Goal: Information Seeking & Learning: Find specific page/section

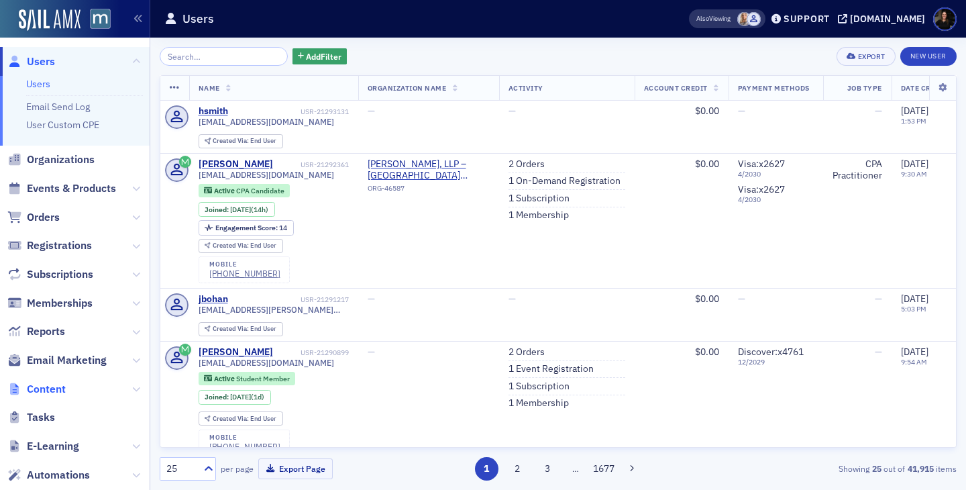
click at [41, 384] on span "Content" at bounding box center [46, 389] width 39 height 15
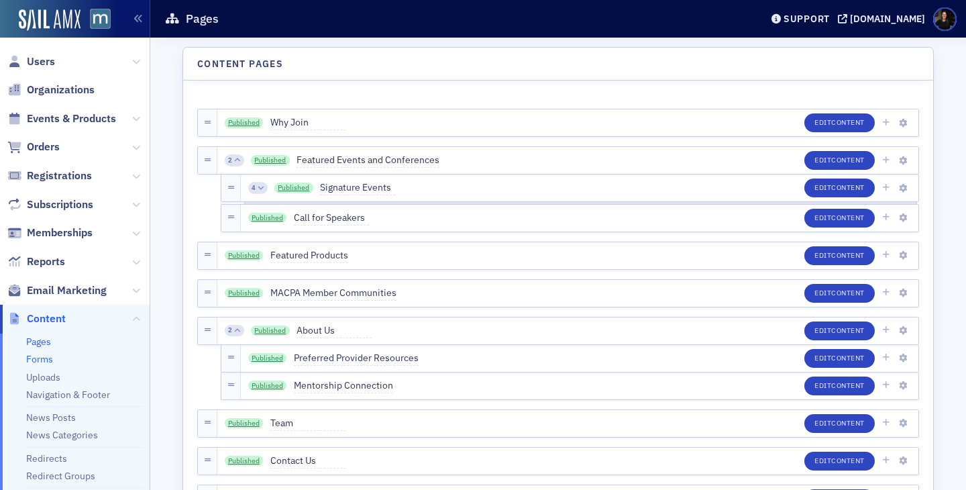
click at [42, 362] on link "Forms" at bounding box center [39, 359] width 27 height 12
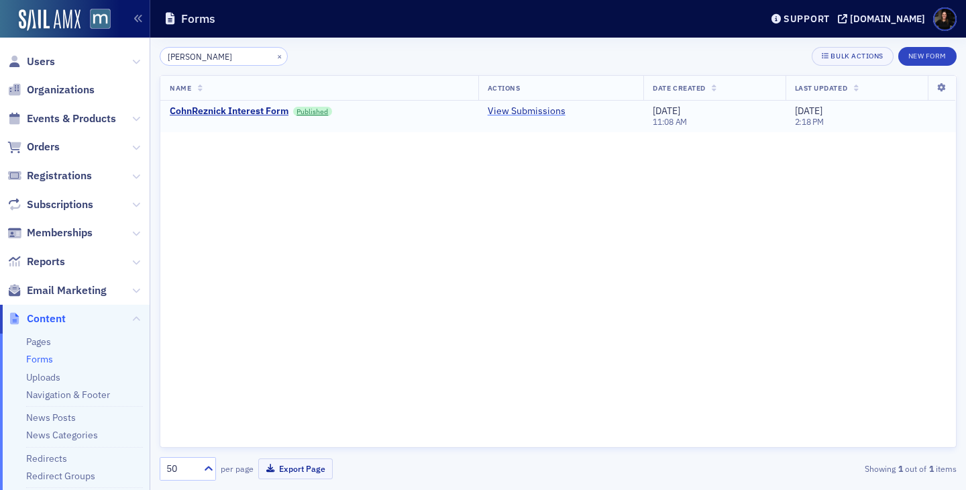
type input "[PERSON_NAME]"
click at [516, 111] on link "View Submissions" at bounding box center [527, 111] width 78 height 12
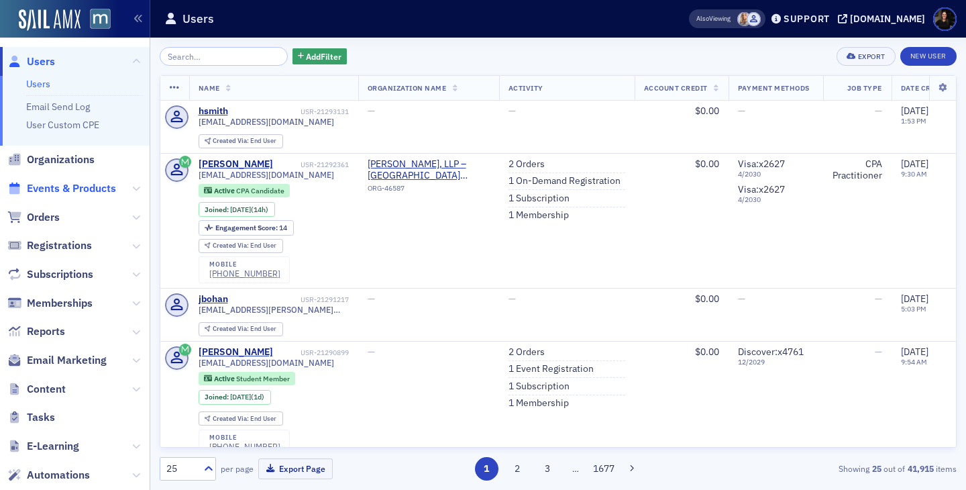
click at [64, 187] on span "Events & Products" at bounding box center [71, 188] width 89 height 15
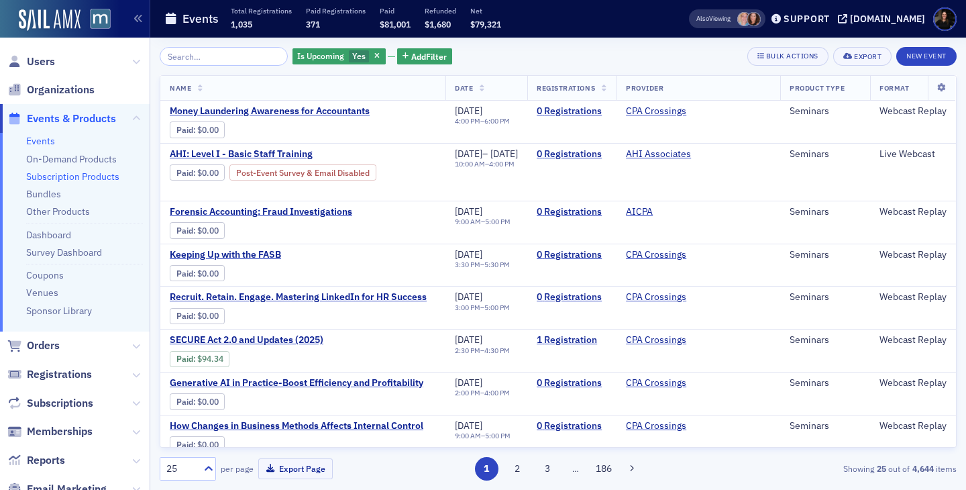
click at [79, 176] on link "Subscription Products" at bounding box center [72, 176] width 93 height 12
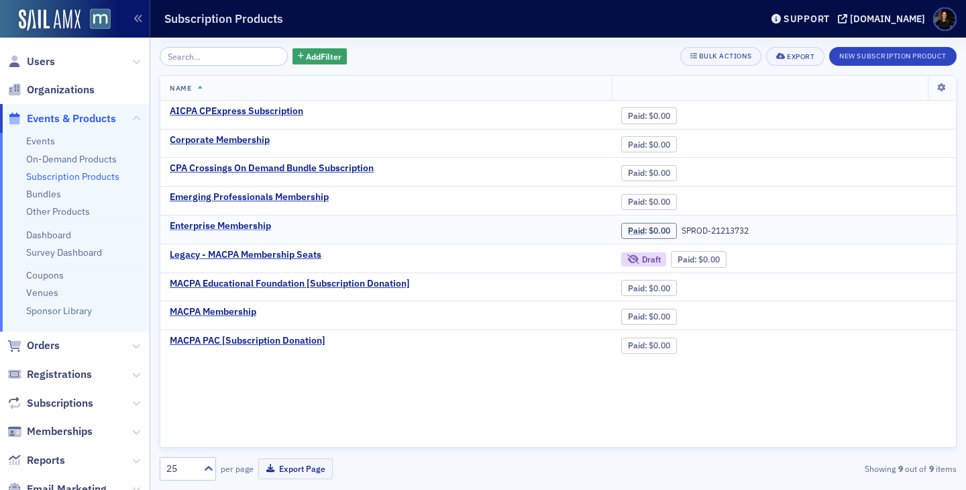
click at [216, 225] on div "Enterprise Membership" at bounding box center [220, 226] width 101 height 12
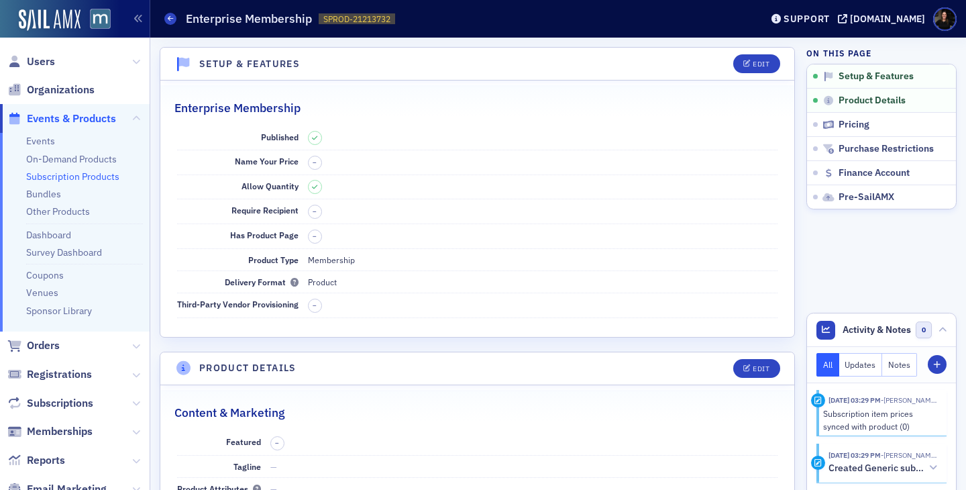
scroll to position [7, 0]
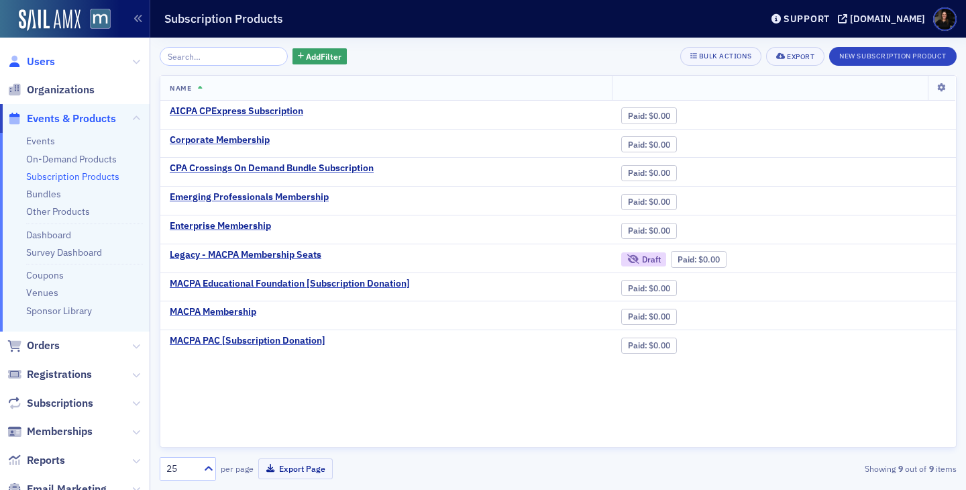
click at [42, 61] on span "Users" at bounding box center [41, 61] width 28 height 15
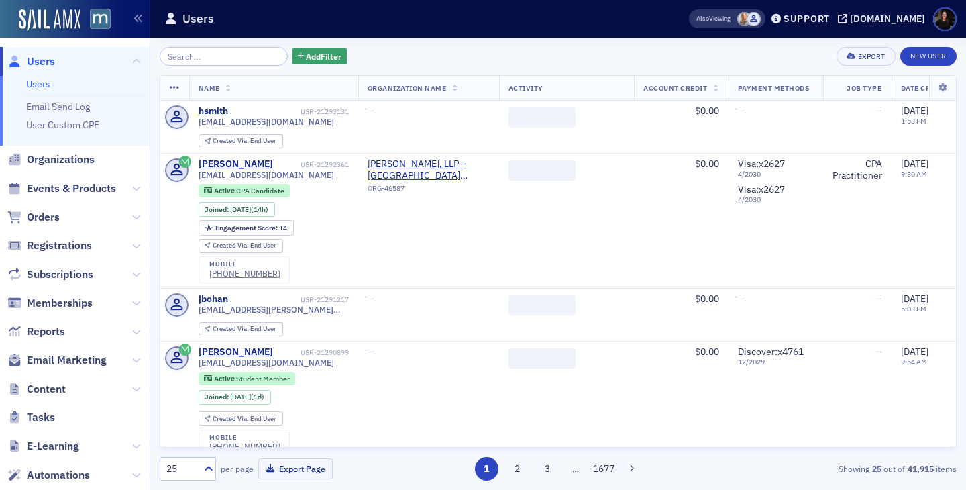
click at [221, 62] on input "search" at bounding box center [224, 56] width 128 height 19
click at [71, 158] on span "Organizations" at bounding box center [61, 159] width 68 height 15
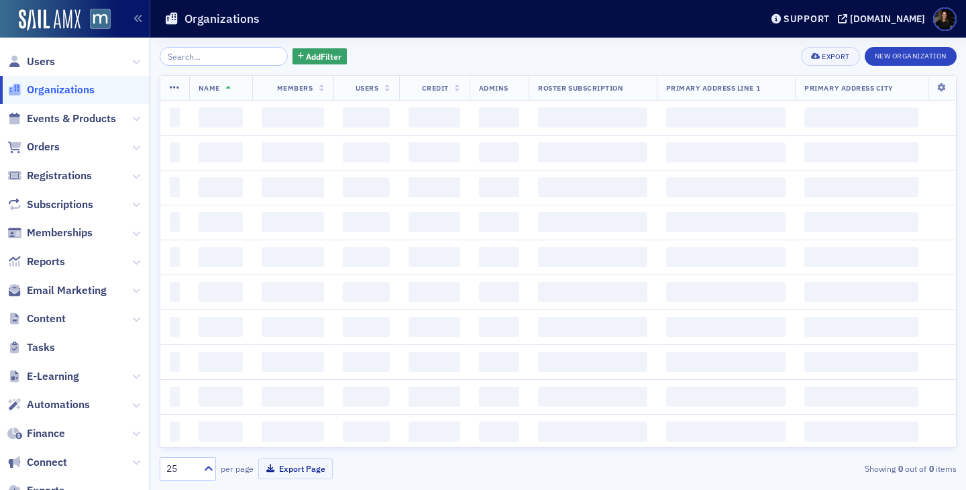
click at [207, 54] on input "search" at bounding box center [224, 56] width 128 height 19
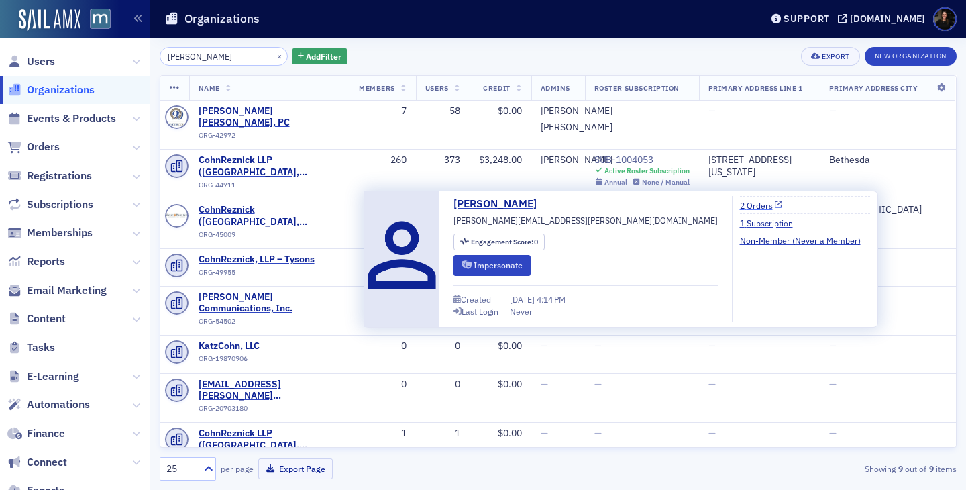
type input "[PERSON_NAME]"
click at [740, 203] on link "2 Orders" at bounding box center [761, 205] width 43 height 12
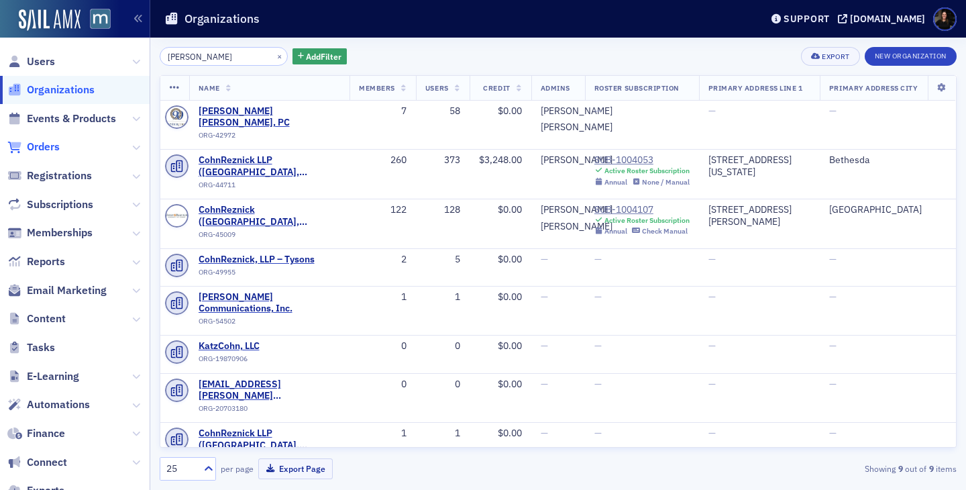
click at [46, 154] on span "Orders" at bounding box center [43, 147] width 33 height 15
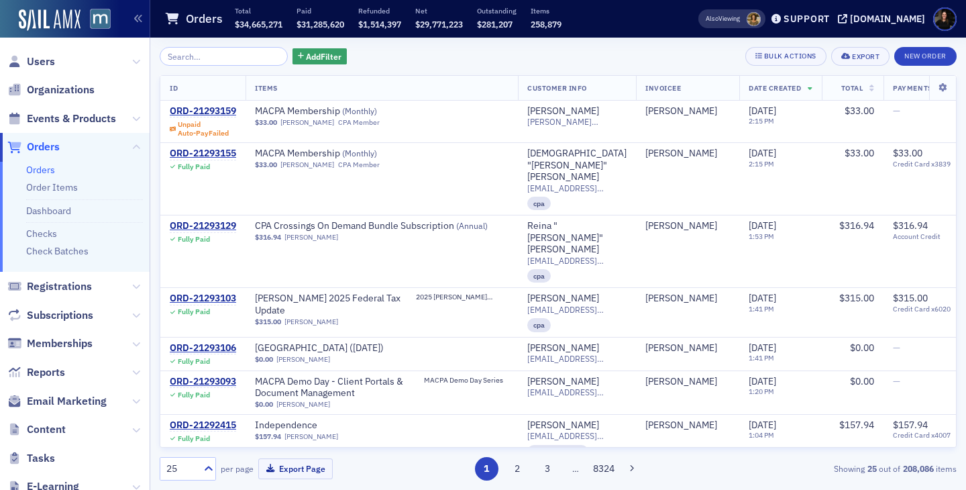
click at [196, 54] on input "search" at bounding box center [224, 56] width 128 height 19
click at [306, 58] on span "Add Filter" at bounding box center [324, 56] width 36 height 12
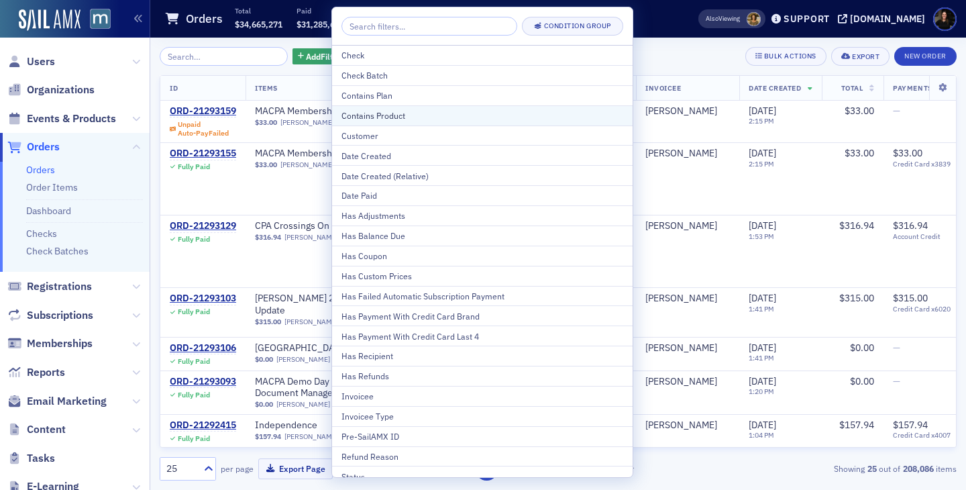
click at [355, 117] on div "Contains Product" at bounding box center [483, 115] width 282 height 12
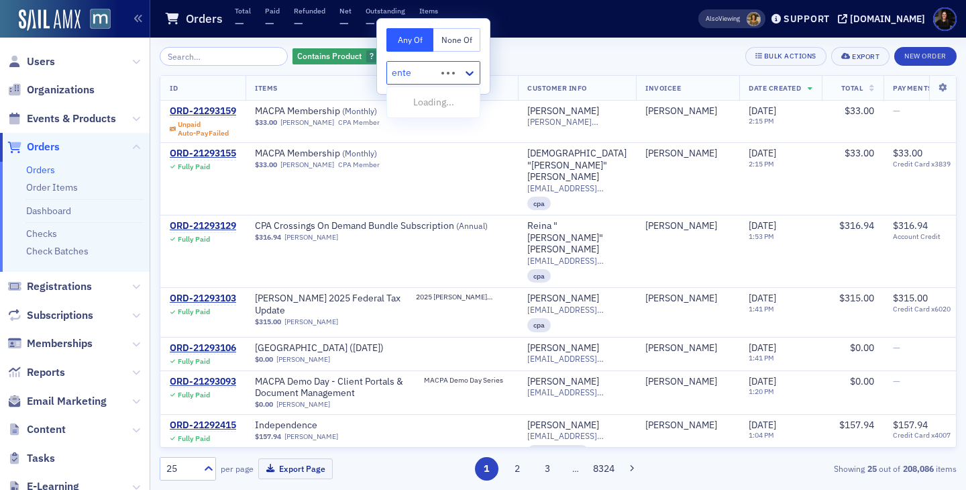
type input "enter"
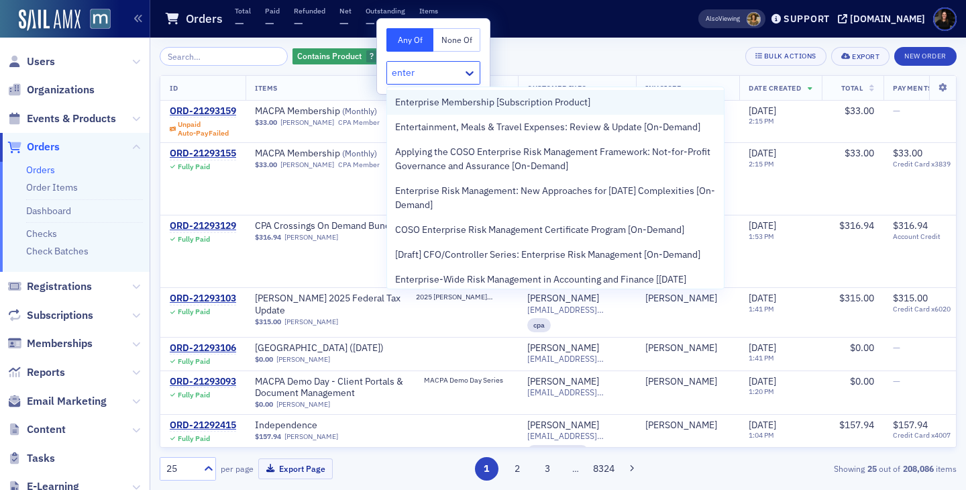
click at [439, 101] on span "Enterprise Membership [Subscription Product]" at bounding box center [492, 102] width 195 height 14
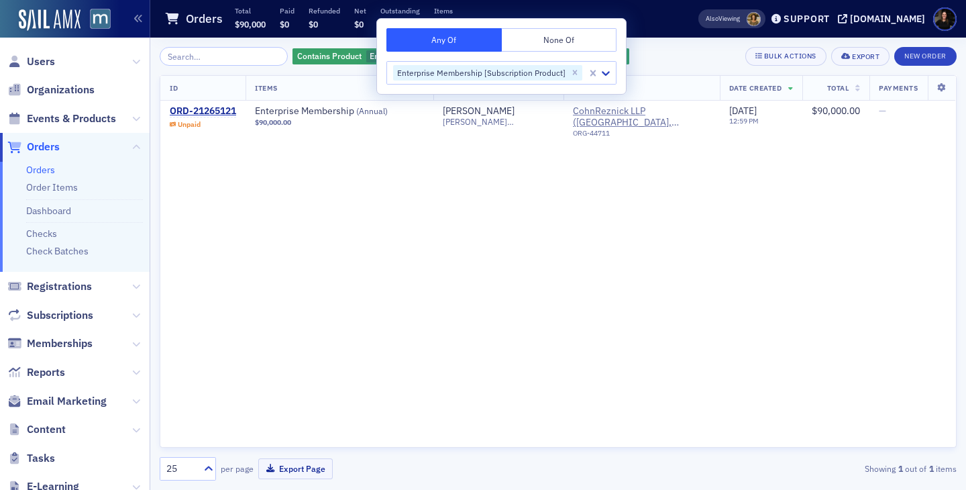
click at [473, 258] on div "ID Items Customer Info Invoicee Date Created Total Payments ORD-21265121 Unpaid…" at bounding box center [558, 261] width 797 height 372
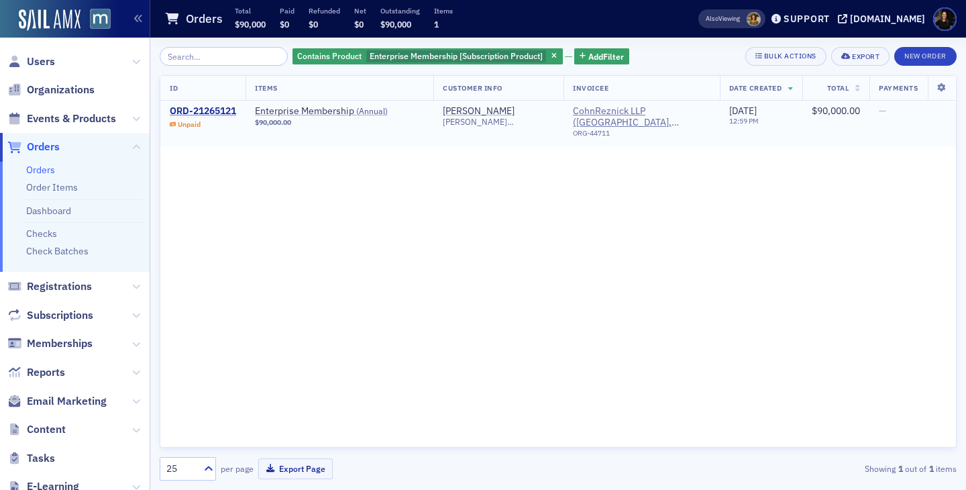
click at [185, 109] on div "ORD-21265121" at bounding box center [203, 111] width 66 height 12
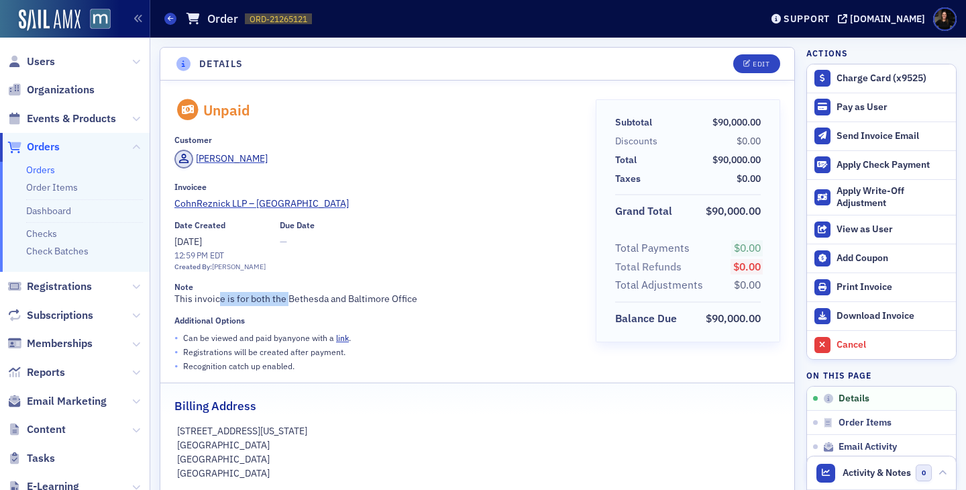
drag, startPoint x: 217, startPoint y: 299, endPoint x: 381, endPoint y: 298, distance: 163.7
click at [376, 299] on div "Note This invoice is for both the Bethesda and Baltimore Office" at bounding box center [375, 294] width 403 height 24
click at [381, 298] on div "Note This invoice is for both the Bethesda and Baltimore Office" at bounding box center [375, 294] width 403 height 24
click at [49, 58] on span "Users" at bounding box center [41, 61] width 28 height 15
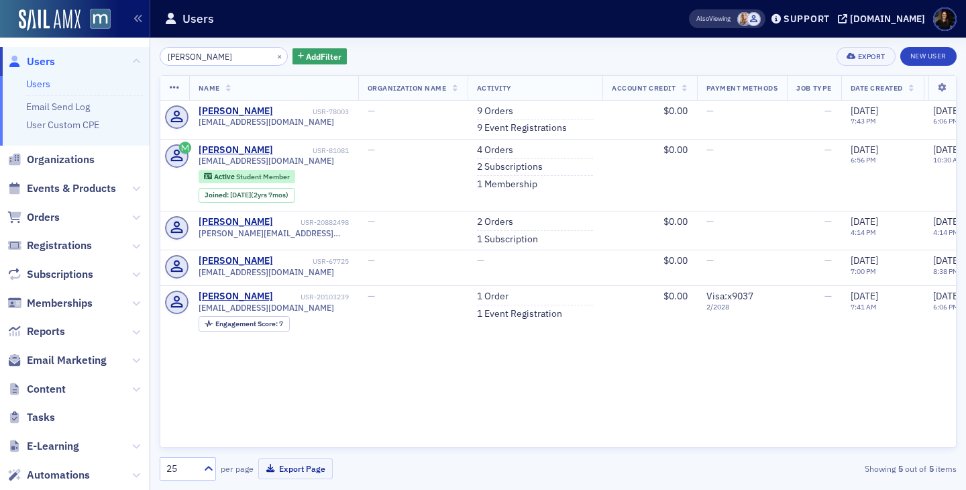
type input "[PERSON_NAME]"
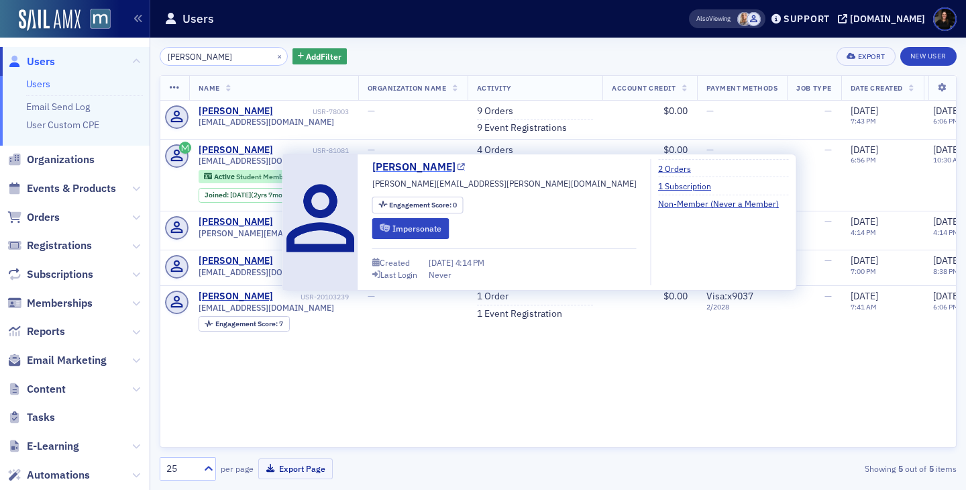
click at [421, 171] on link "[PERSON_NAME]" at bounding box center [418, 167] width 93 height 16
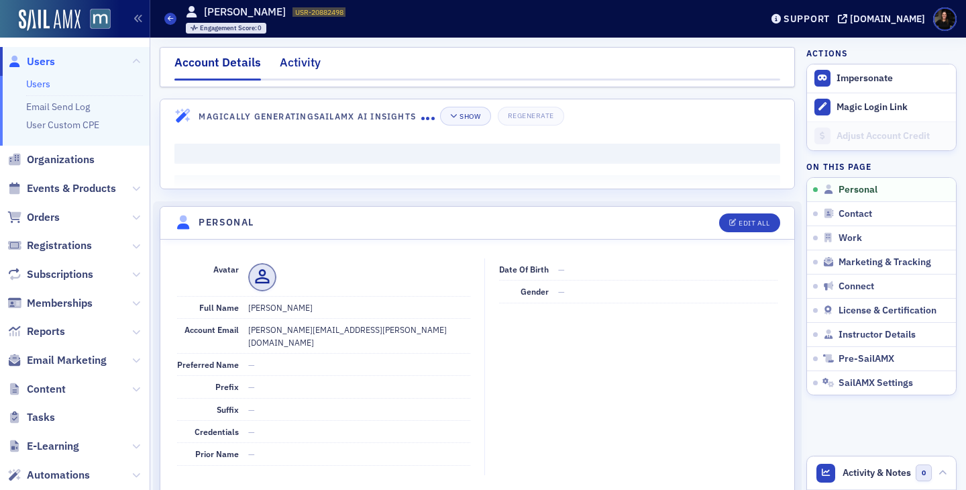
click at [300, 66] on div "Activity" at bounding box center [300, 66] width 41 height 25
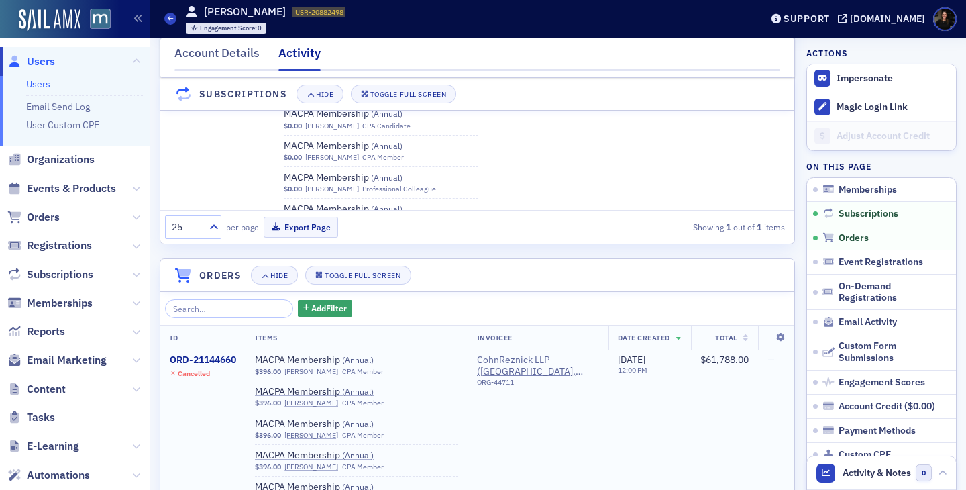
scroll to position [958, 0]
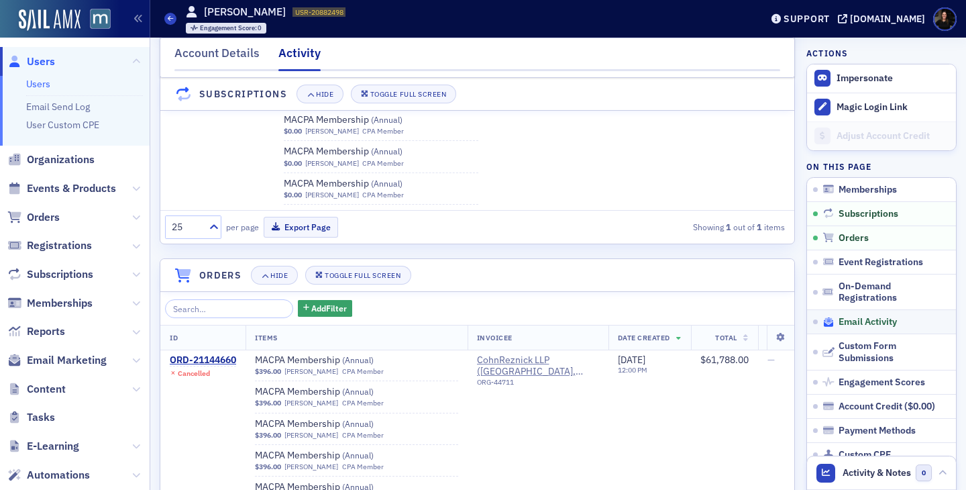
click at [869, 320] on span "Email Activity" at bounding box center [868, 322] width 58 height 12
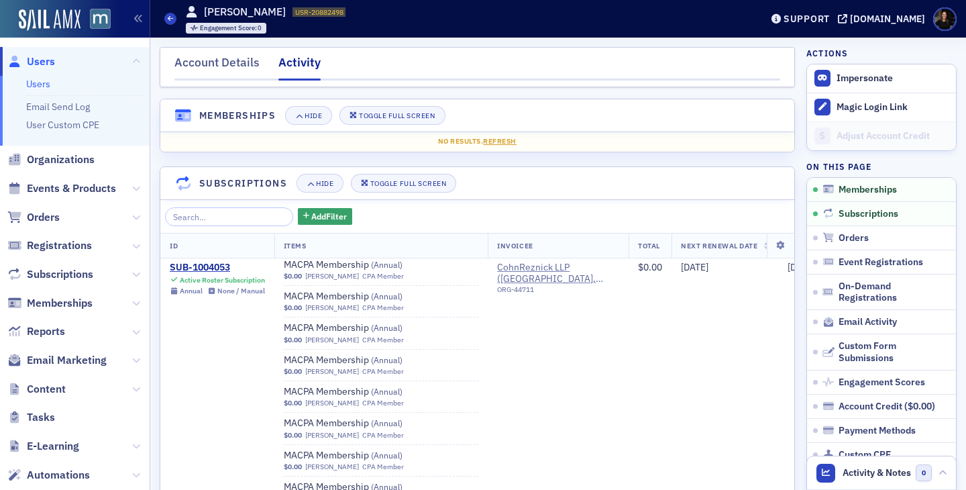
scroll to position [829, 0]
click at [215, 59] on div "Account Details" at bounding box center [216, 66] width 85 height 25
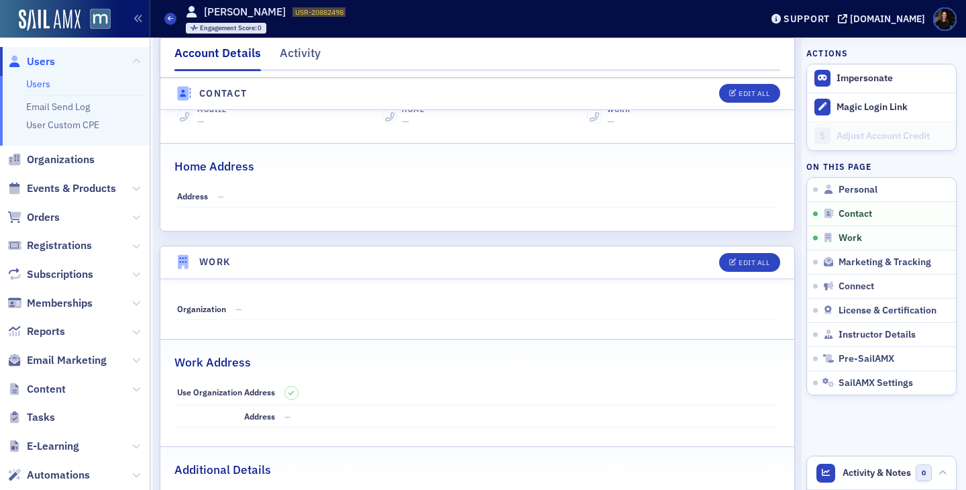
scroll to position [615, 0]
click at [742, 258] on div "Edit All" at bounding box center [754, 261] width 31 height 7
select select "US"
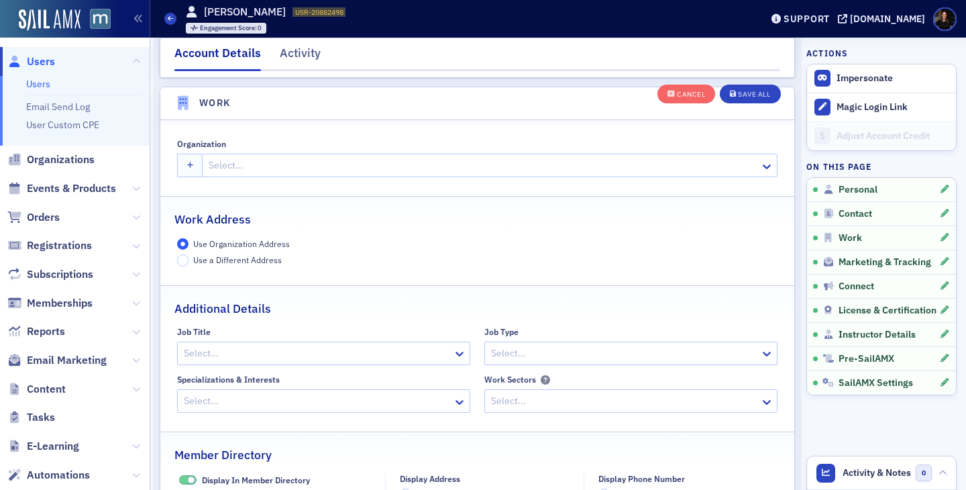
scroll to position [1063, 0]
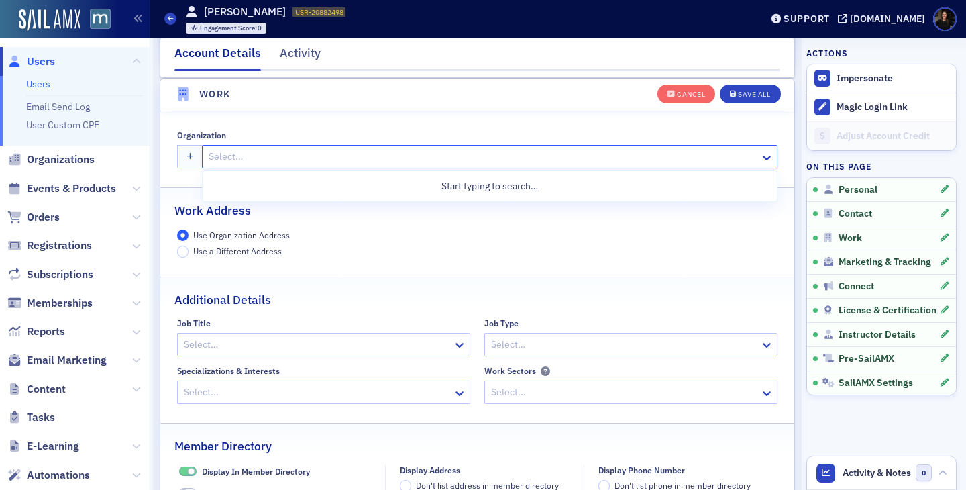
click at [248, 162] on div at bounding box center [483, 156] width 552 height 17
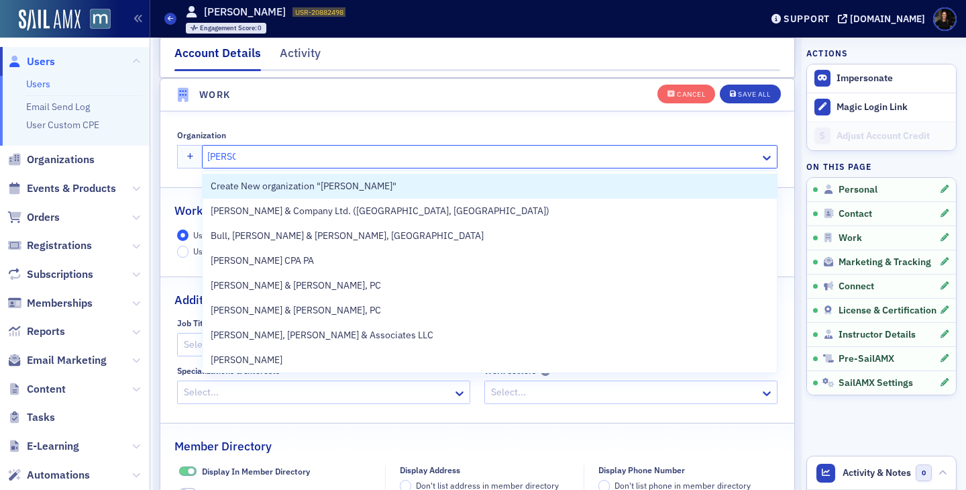
type input "cohen"
